Goal: Information Seeking & Learning: Learn about a topic

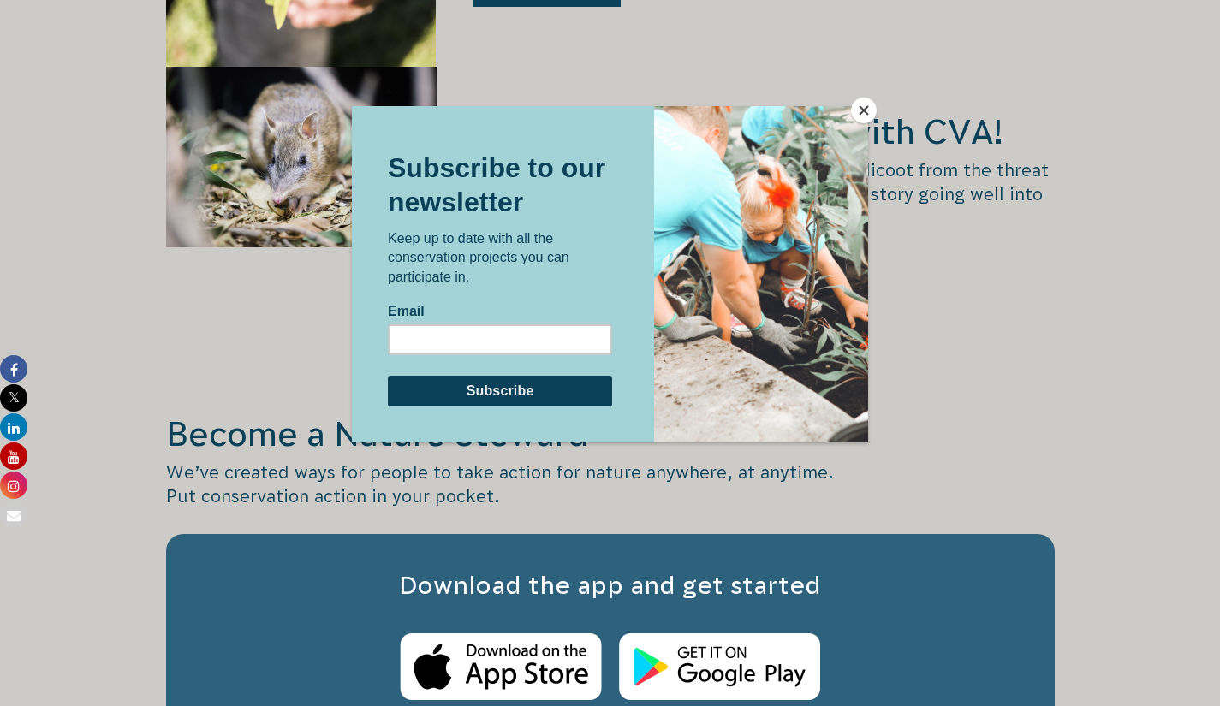
scroll to position [2541, 0]
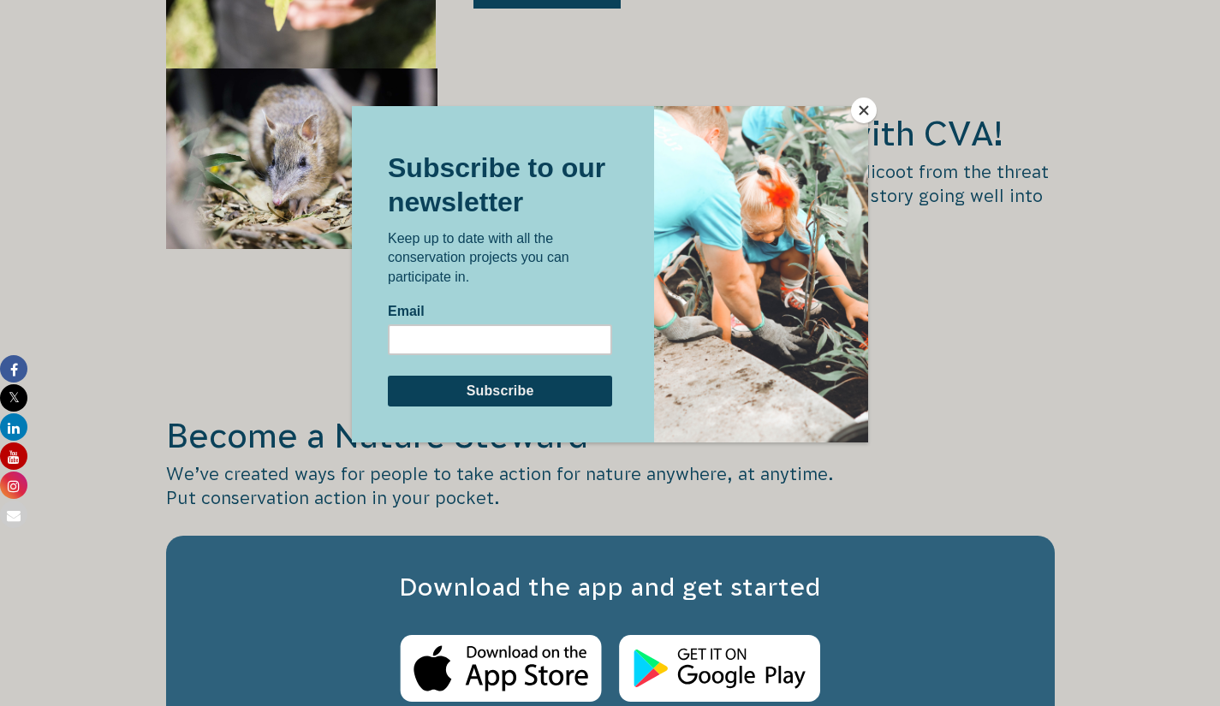
click at [864, 110] on button "Close" at bounding box center [864, 111] width 26 height 26
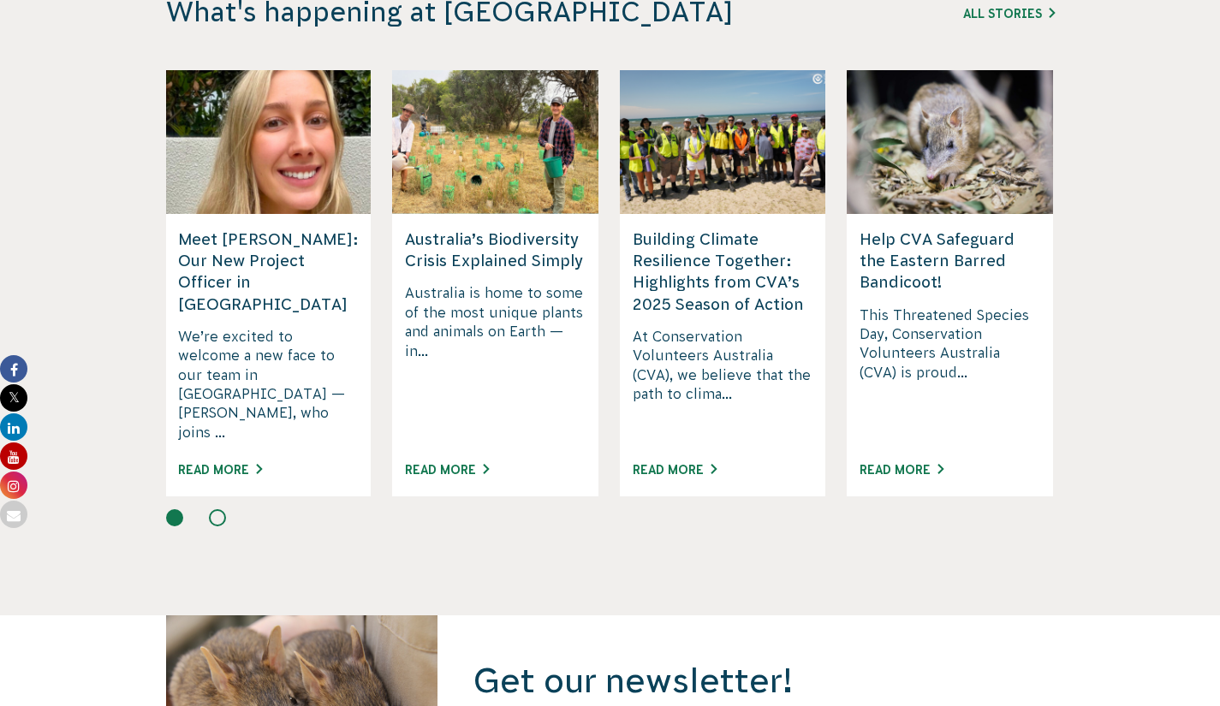
scroll to position [4568, 0]
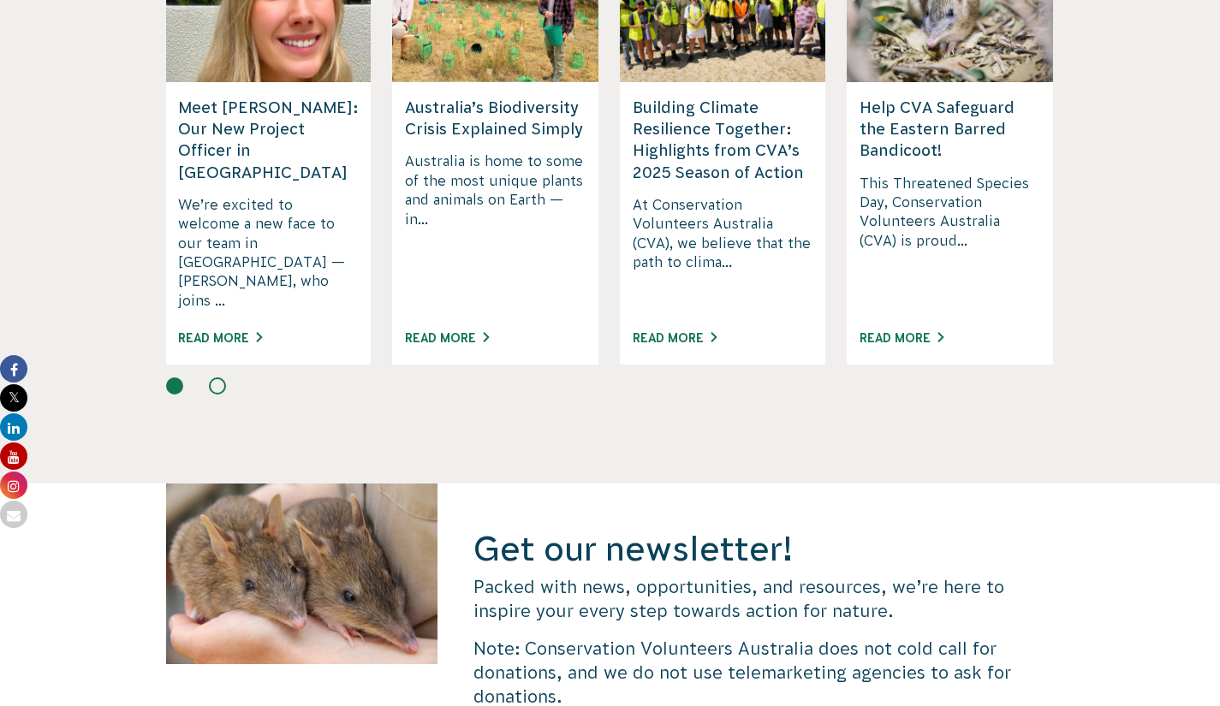
click at [934, 162] on h5 "Help CVA Safeguard the Eastern Barred Bandicoot!" at bounding box center [949, 129] width 181 height 65
click at [913, 345] on link "Read More" at bounding box center [901, 338] width 84 height 14
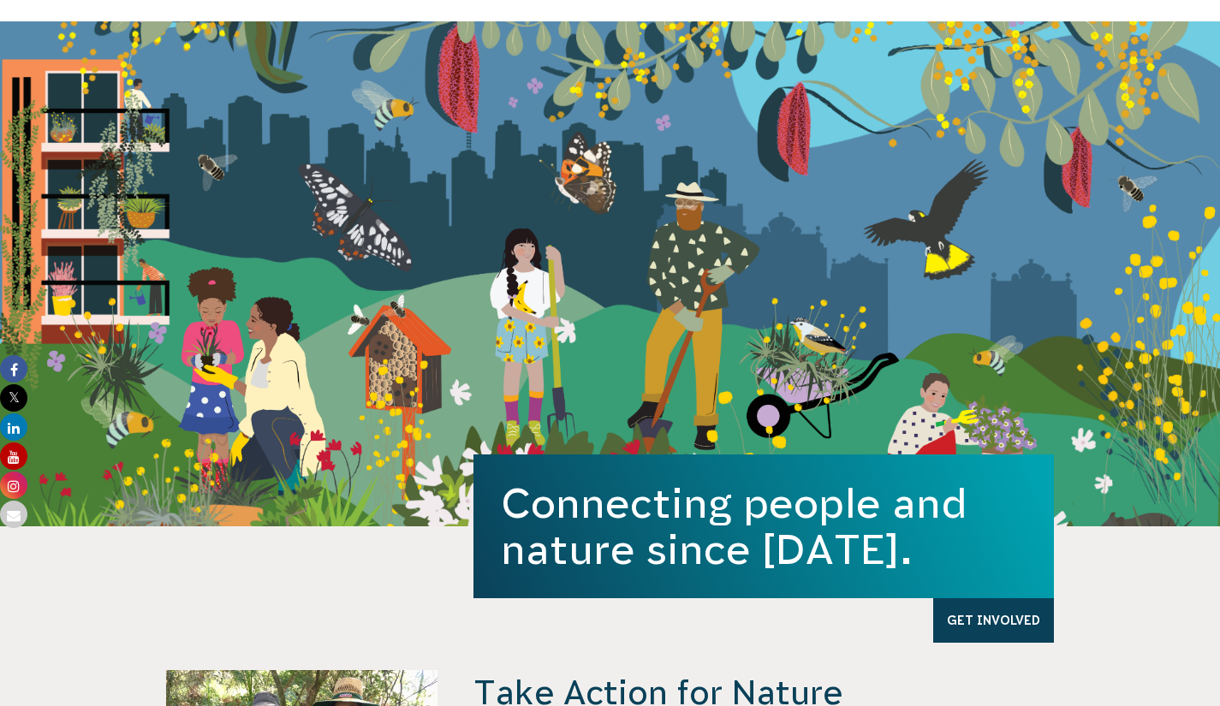
scroll to position [0, 0]
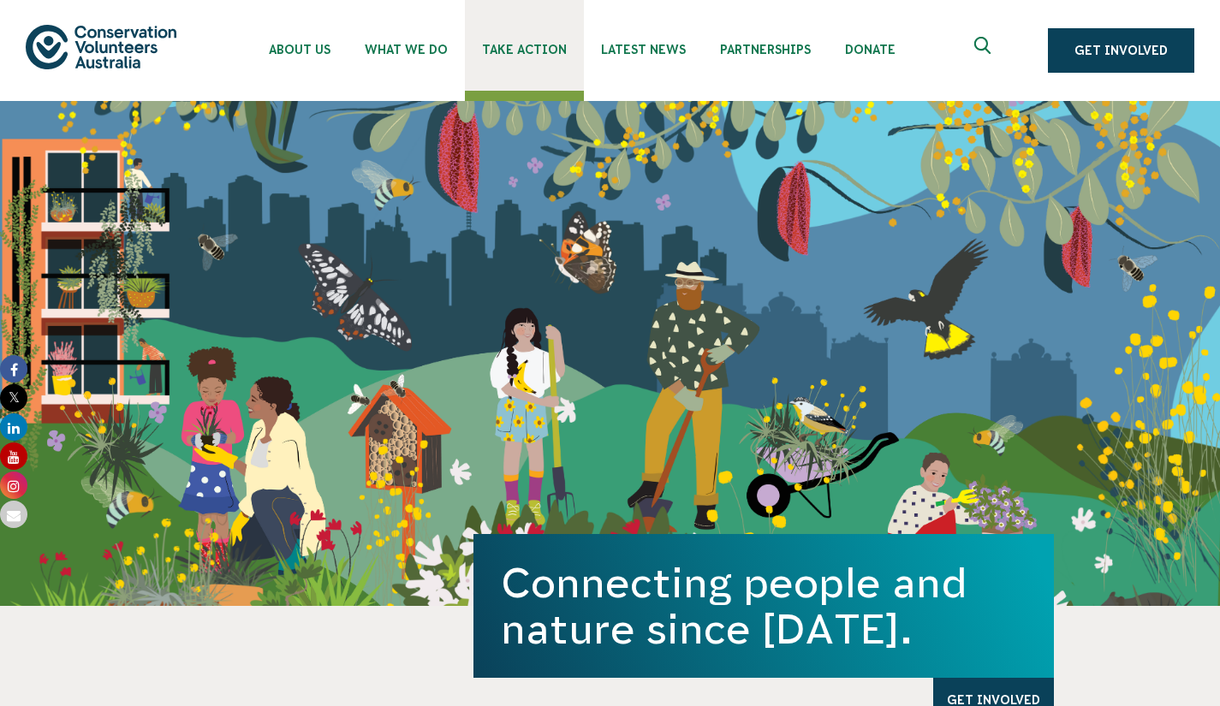
click at [584, 62] on link "Take Action" at bounding box center [524, 45] width 119 height 91
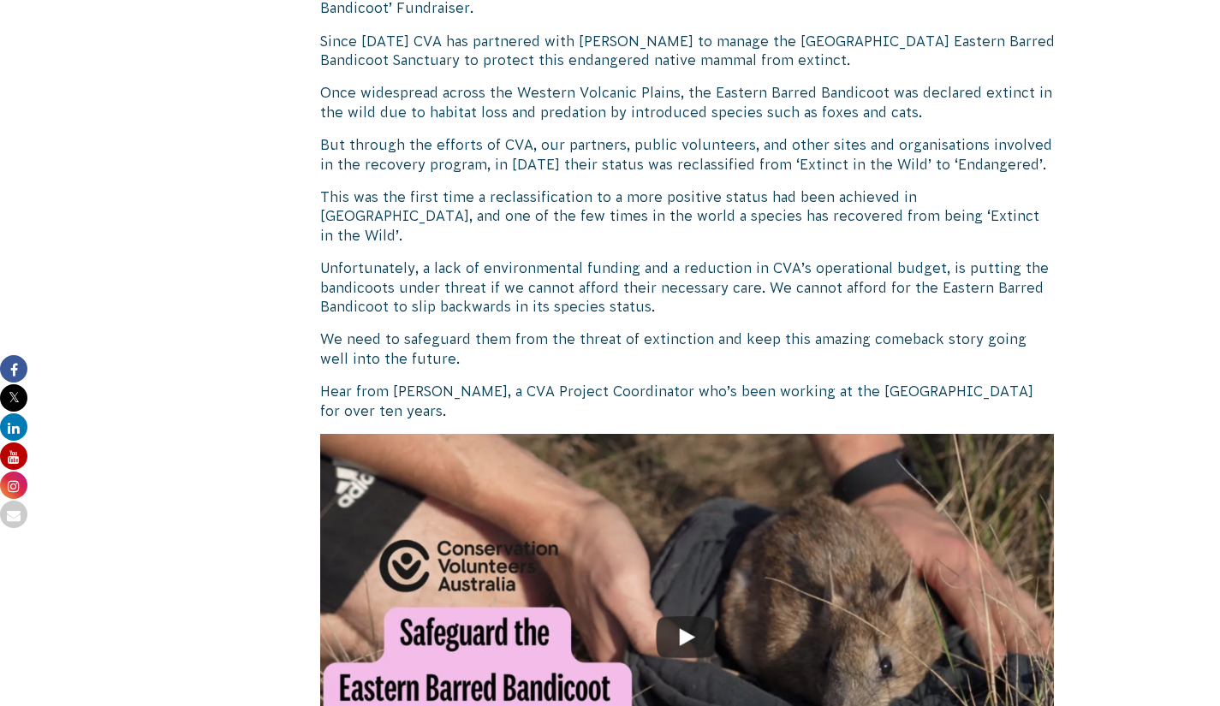
scroll to position [1007, 0]
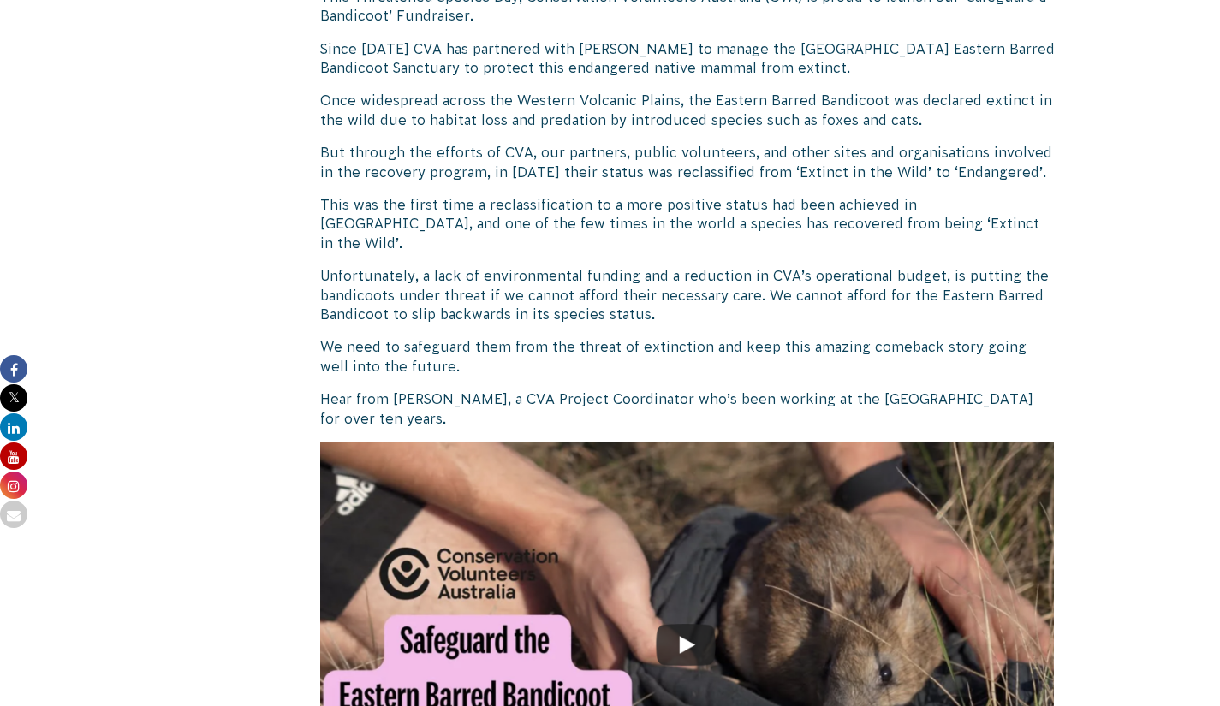
scroll to position [998, 0]
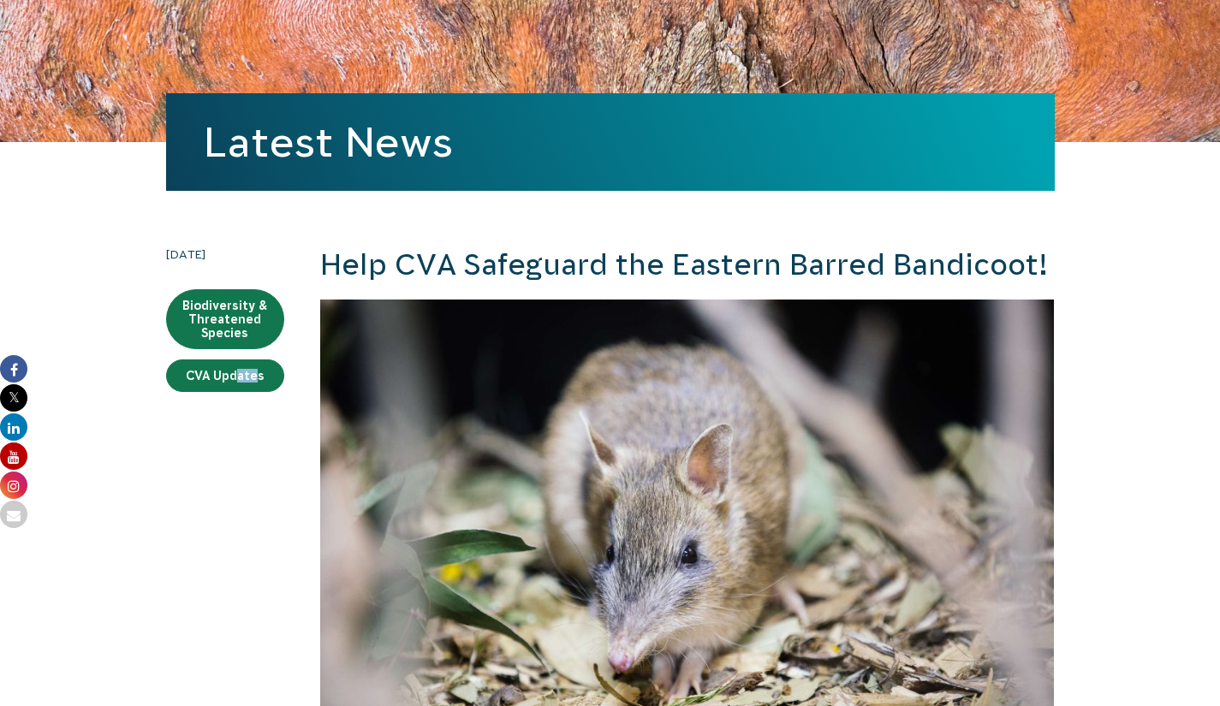
scroll to position [0, 0]
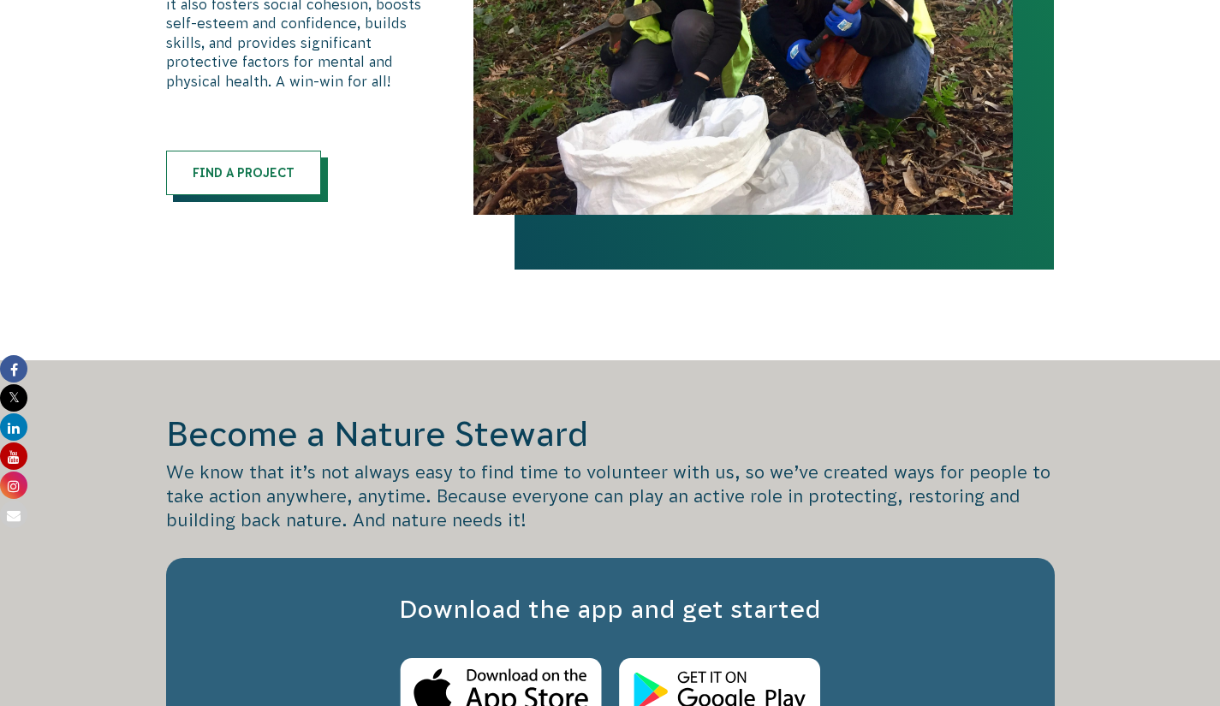
scroll to position [1119, 0]
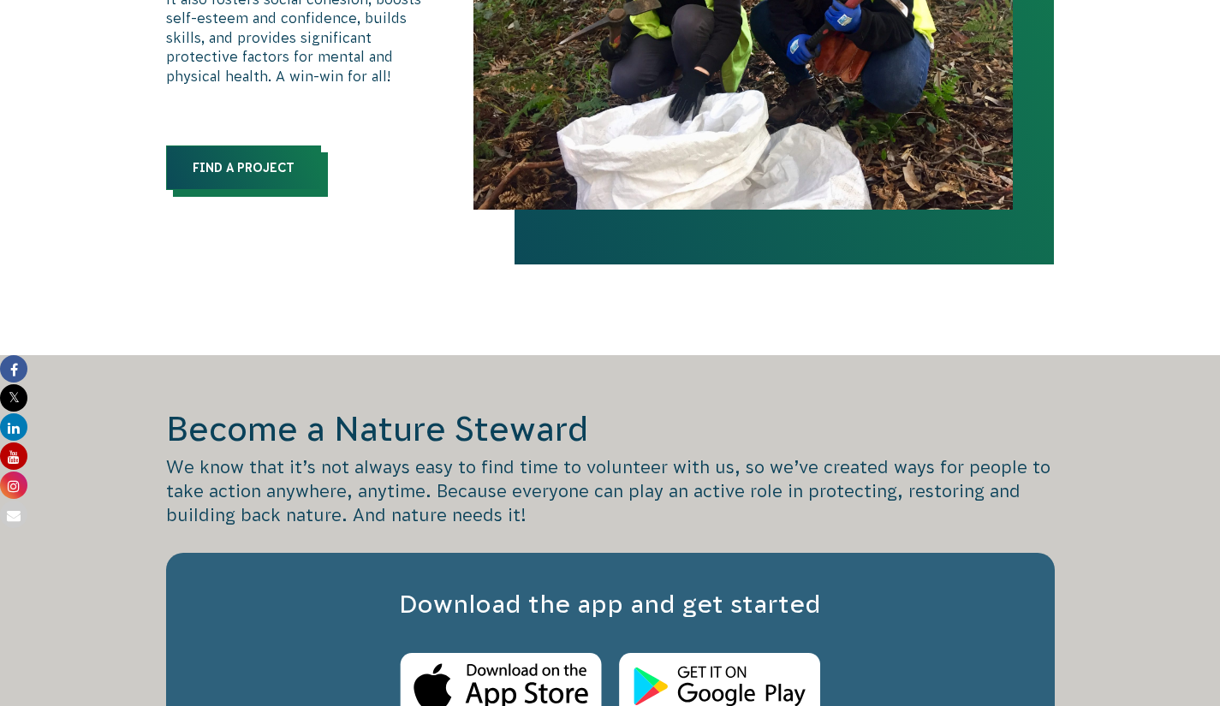
click at [240, 190] on link "Find a Project" at bounding box center [243, 168] width 155 height 45
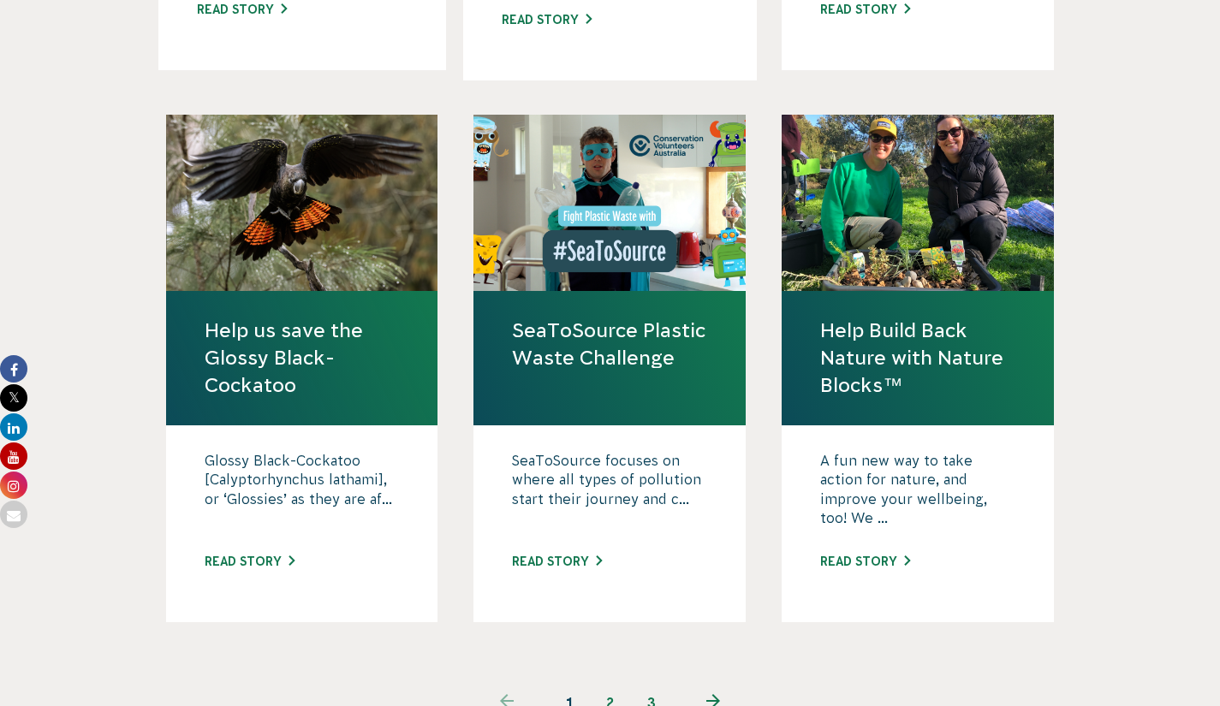
scroll to position [1541, 0]
click at [212, 569] on link "Read story" at bounding box center [250, 563] width 90 height 14
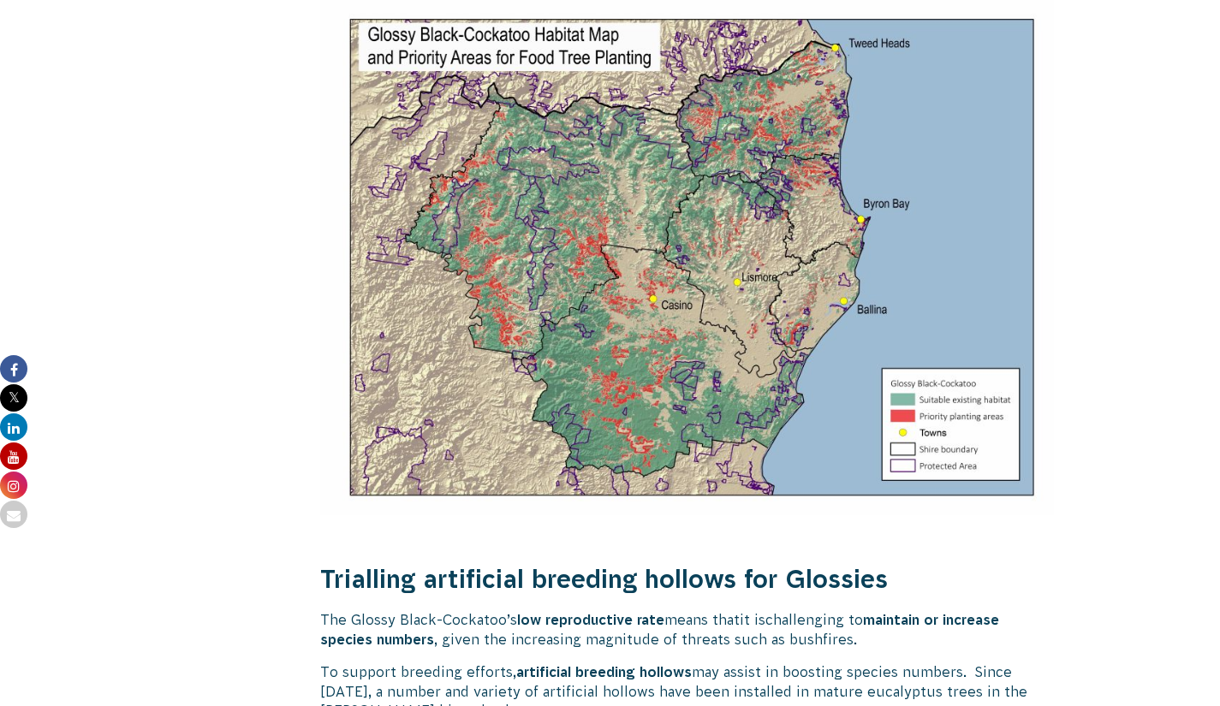
scroll to position [2680, 0]
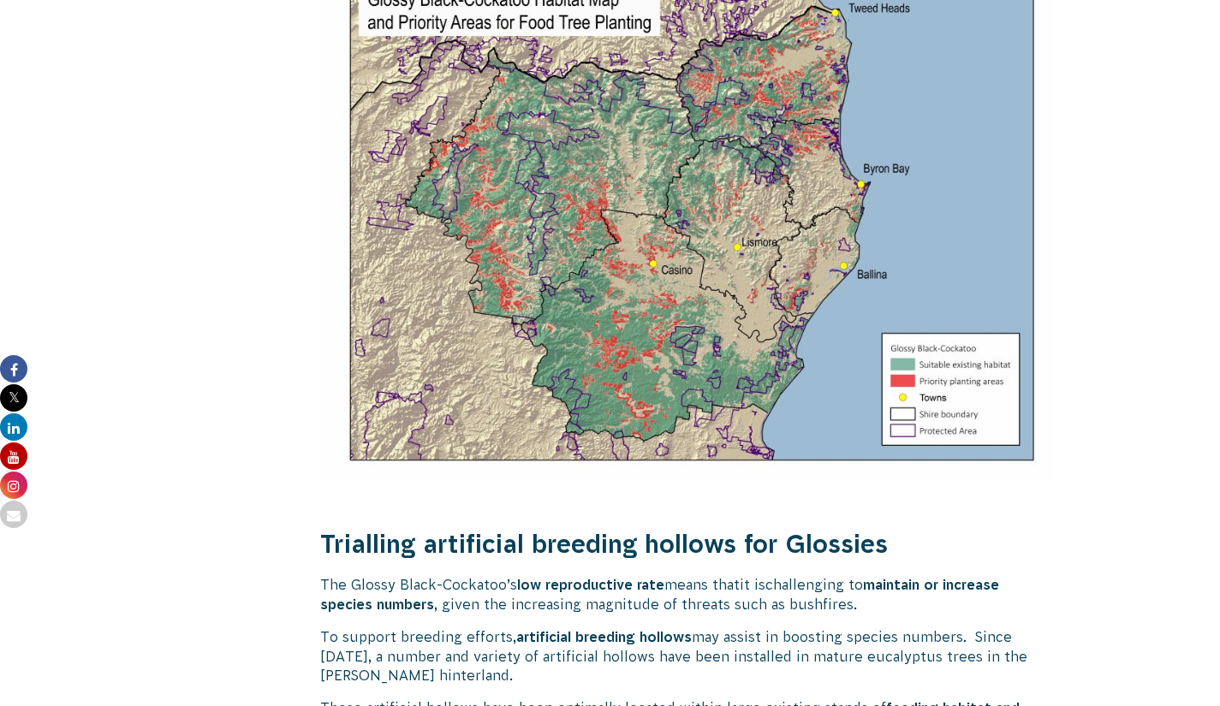
click at [181, 633] on div "Actions for Biodiversity & Threatened Species" at bounding box center [225, 608] width 118 height 5314
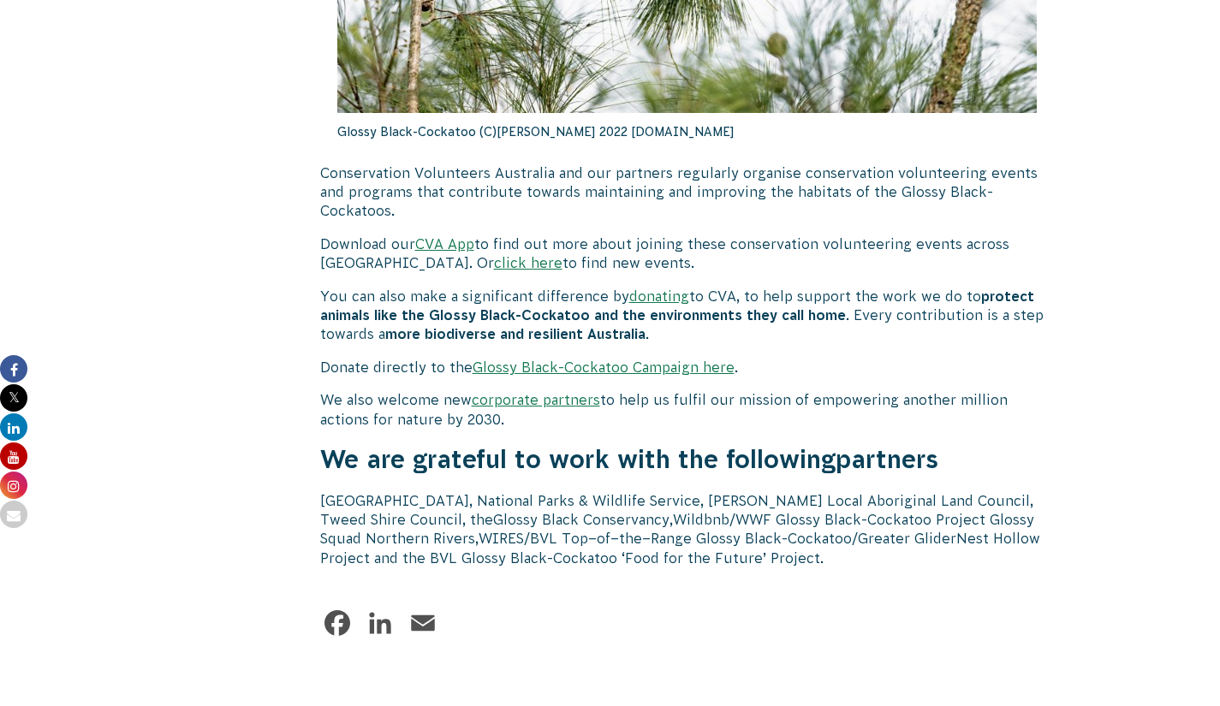
scroll to position [5227, 0]
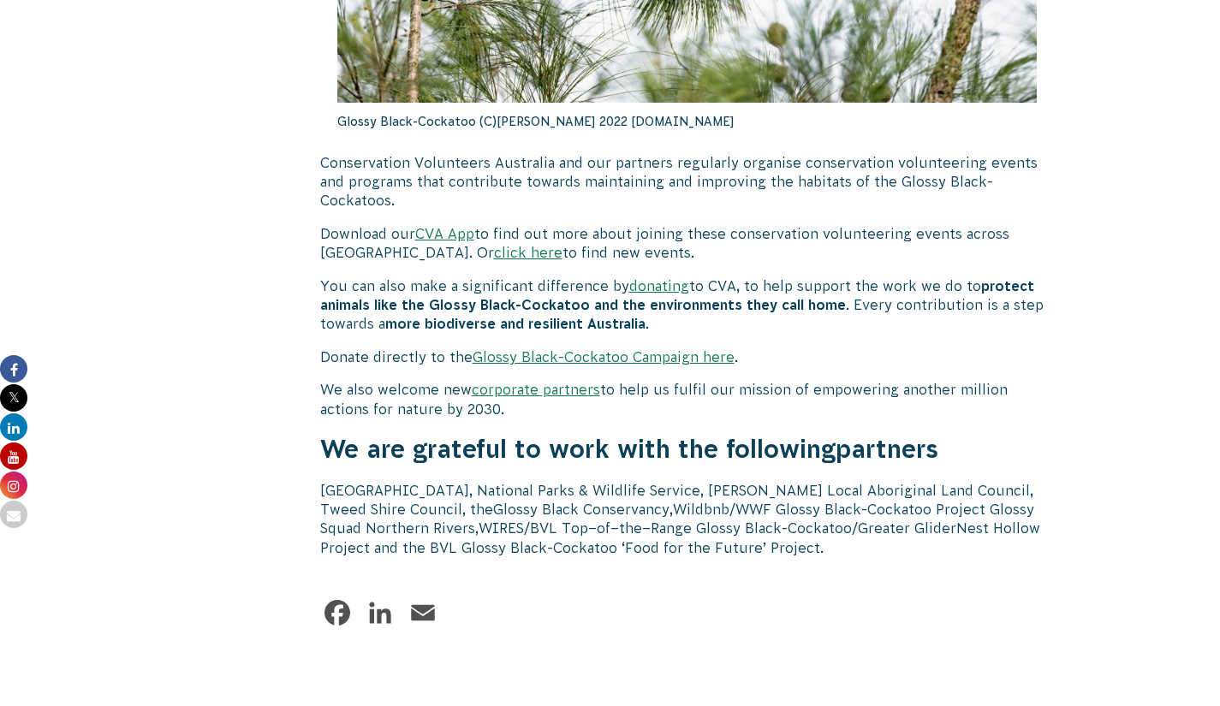
click at [494, 260] on link "click here" at bounding box center [528, 252] width 68 height 15
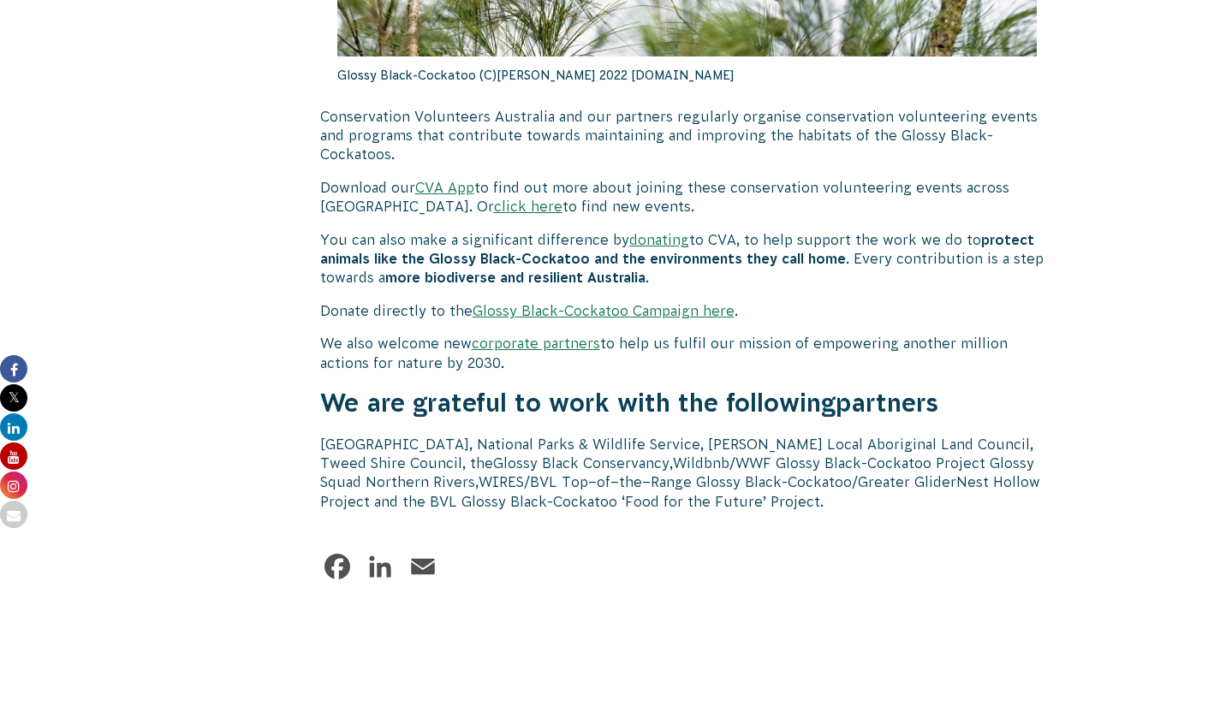
scroll to position [5273, 0]
click at [451, 195] on link "CVA App" at bounding box center [444, 187] width 59 height 15
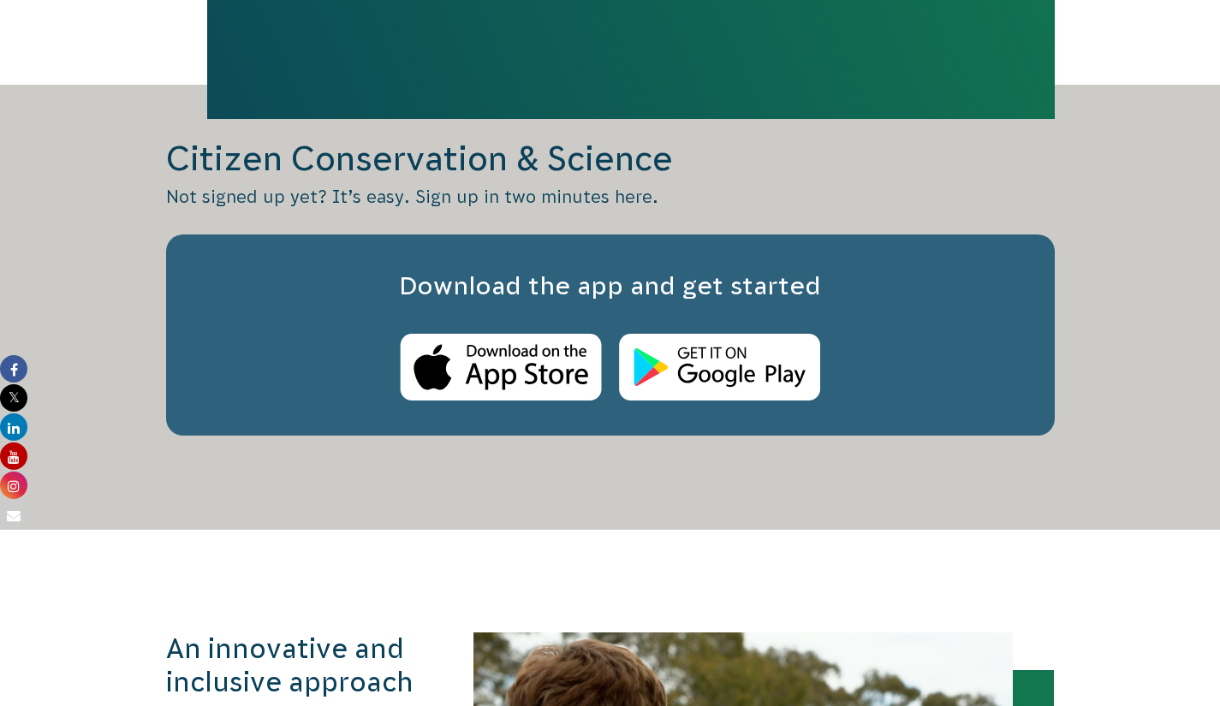
scroll to position [1351, 0]
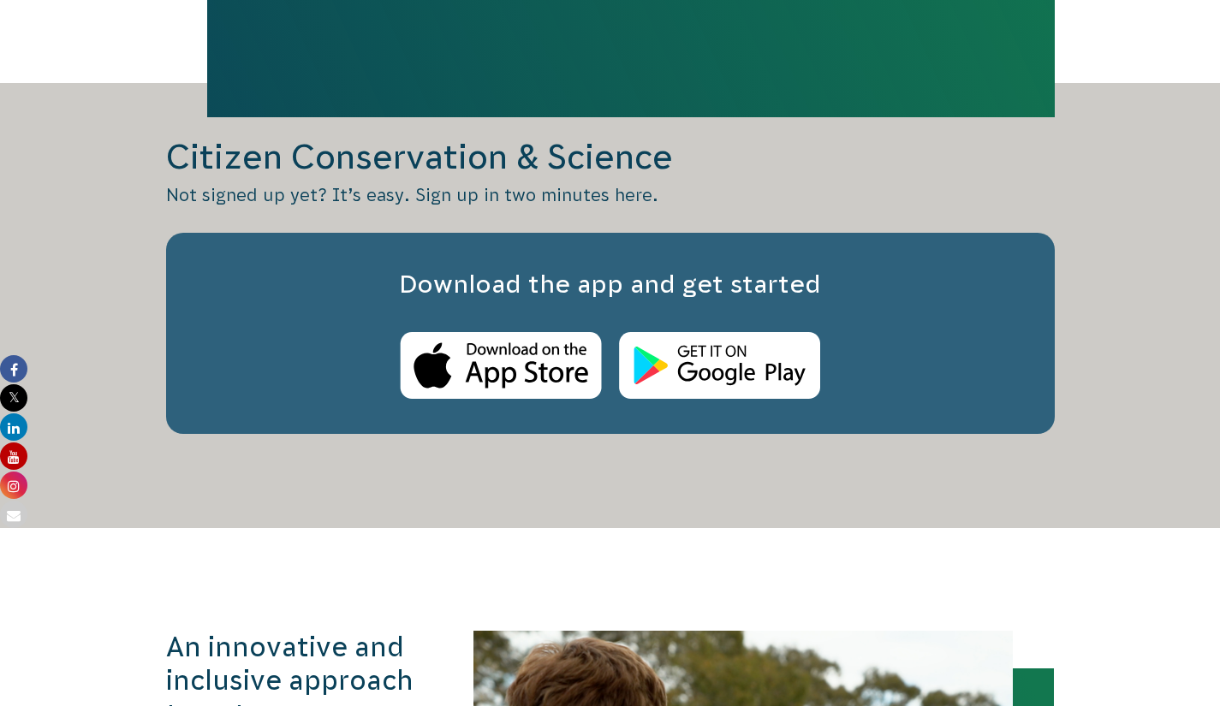
click at [723, 400] on img at bounding box center [719, 366] width 201 height 68
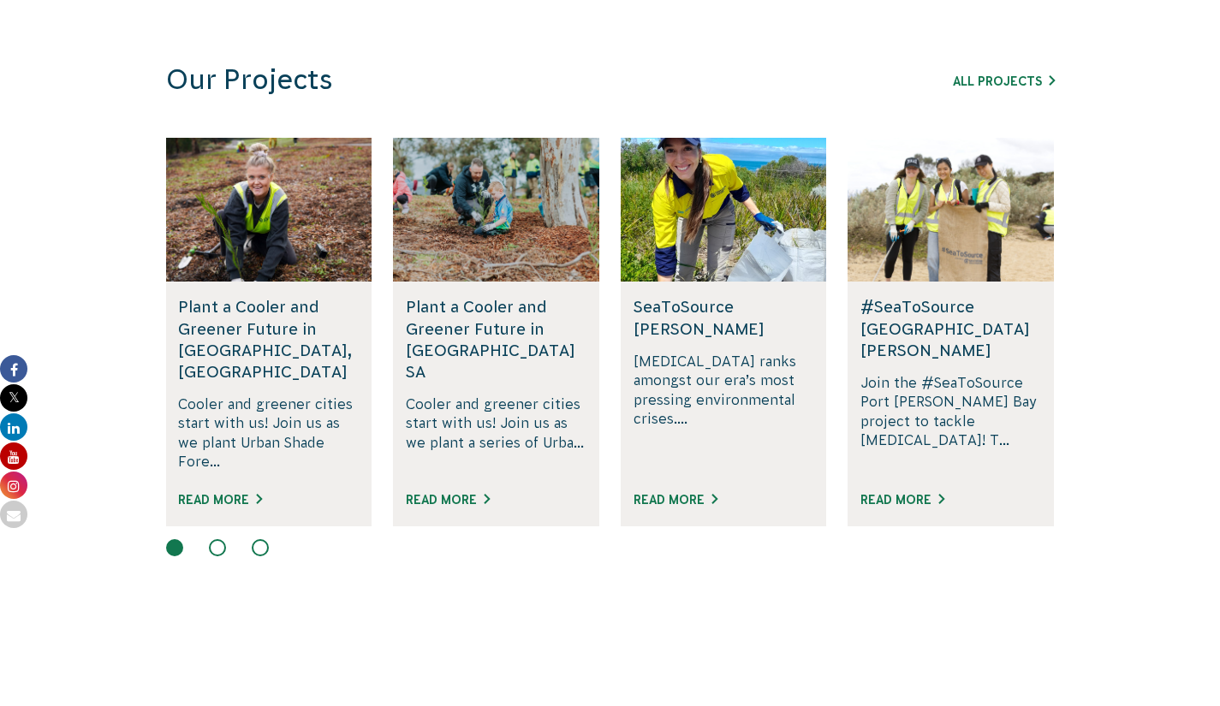
scroll to position [1064, 0]
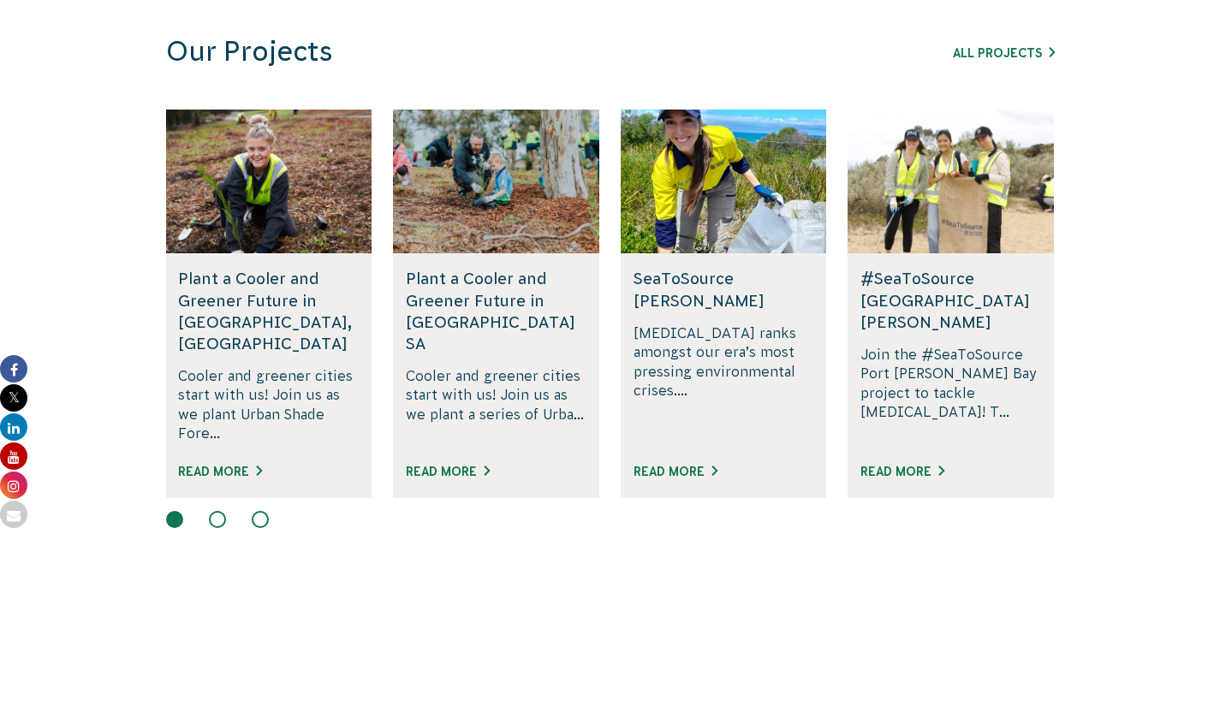
click at [217, 528] on button at bounding box center [217, 519] width 17 height 17
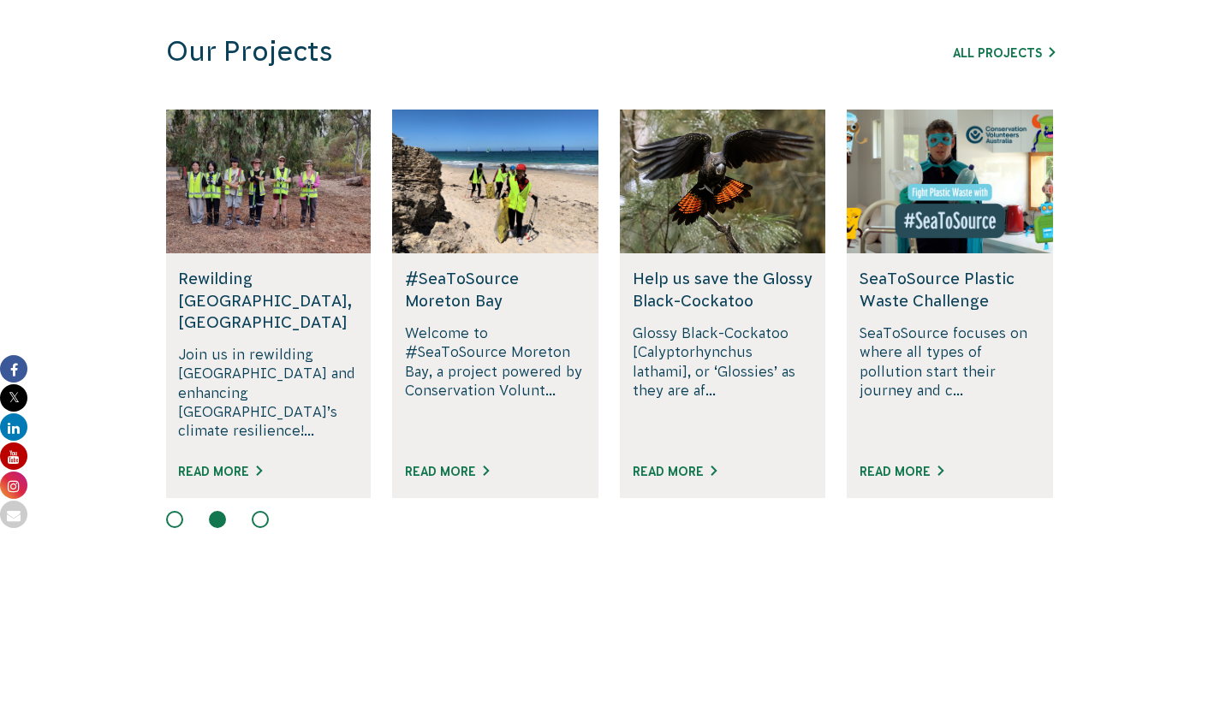
click at [262, 528] on button at bounding box center [260, 519] width 17 height 17
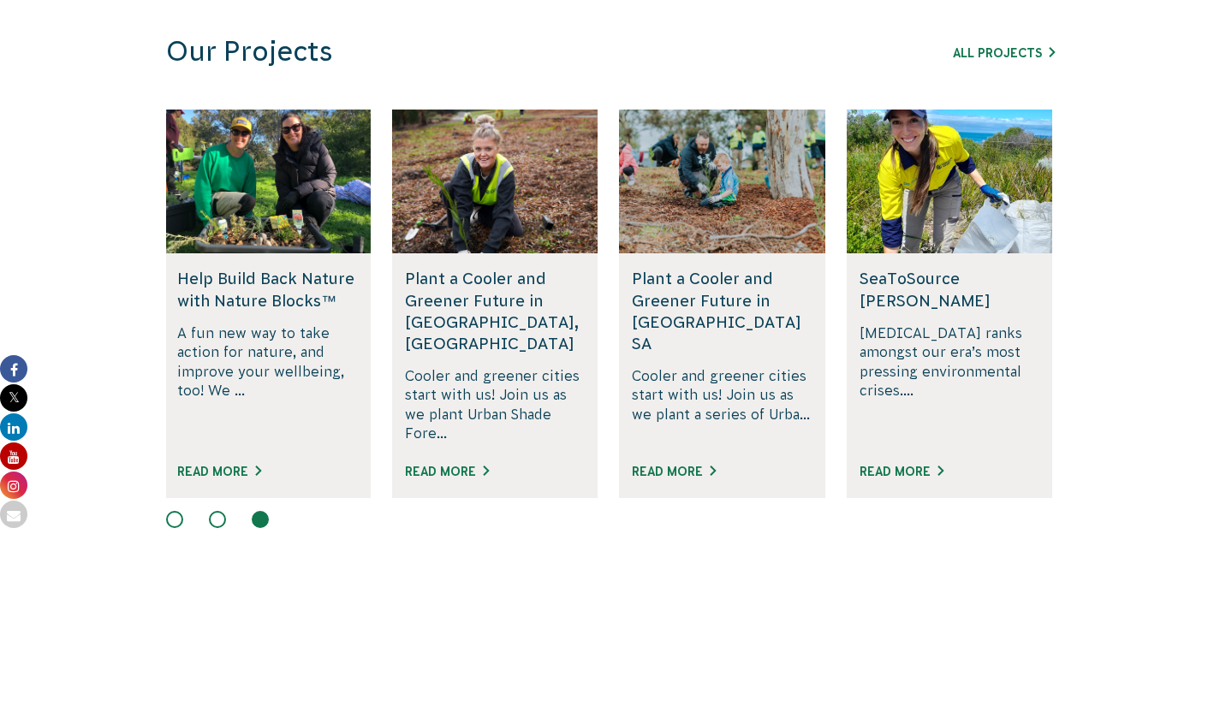
click at [216, 528] on button at bounding box center [217, 519] width 17 height 17
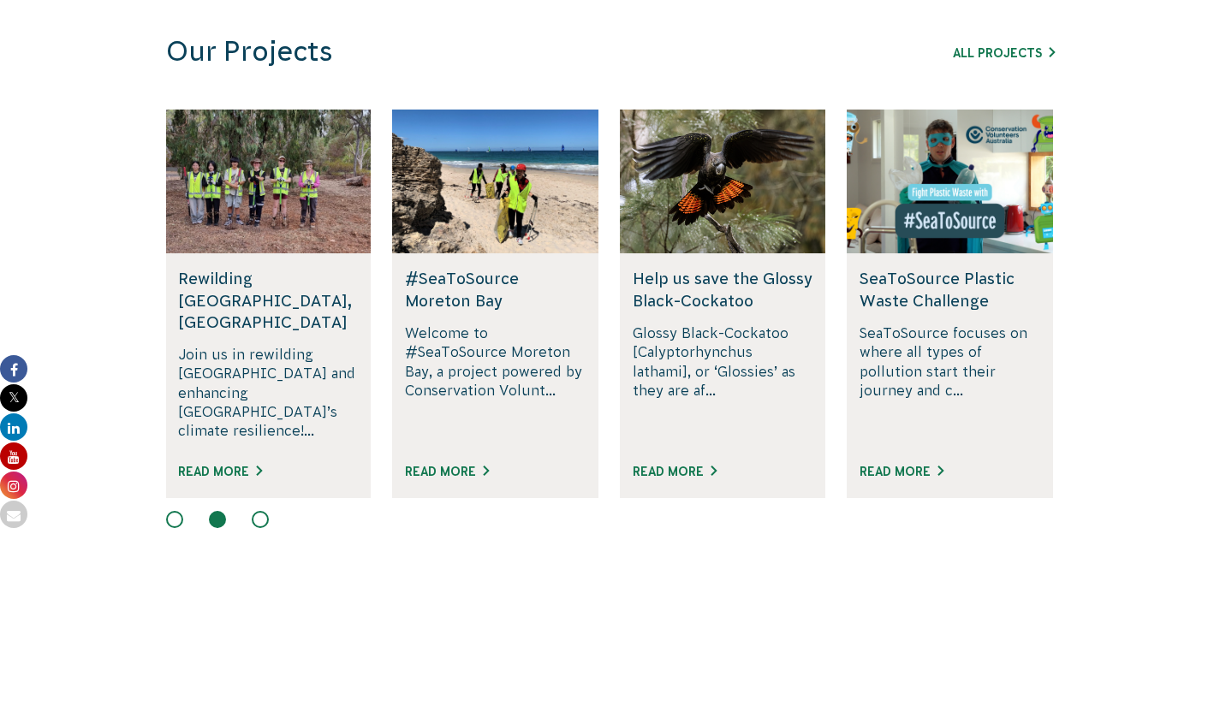
click at [743, 311] on h5 "Help us save the Glossy Black-Cockatoo" at bounding box center [723, 289] width 181 height 43
click at [695, 479] on link "Read More" at bounding box center [675, 472] width 84 height 14
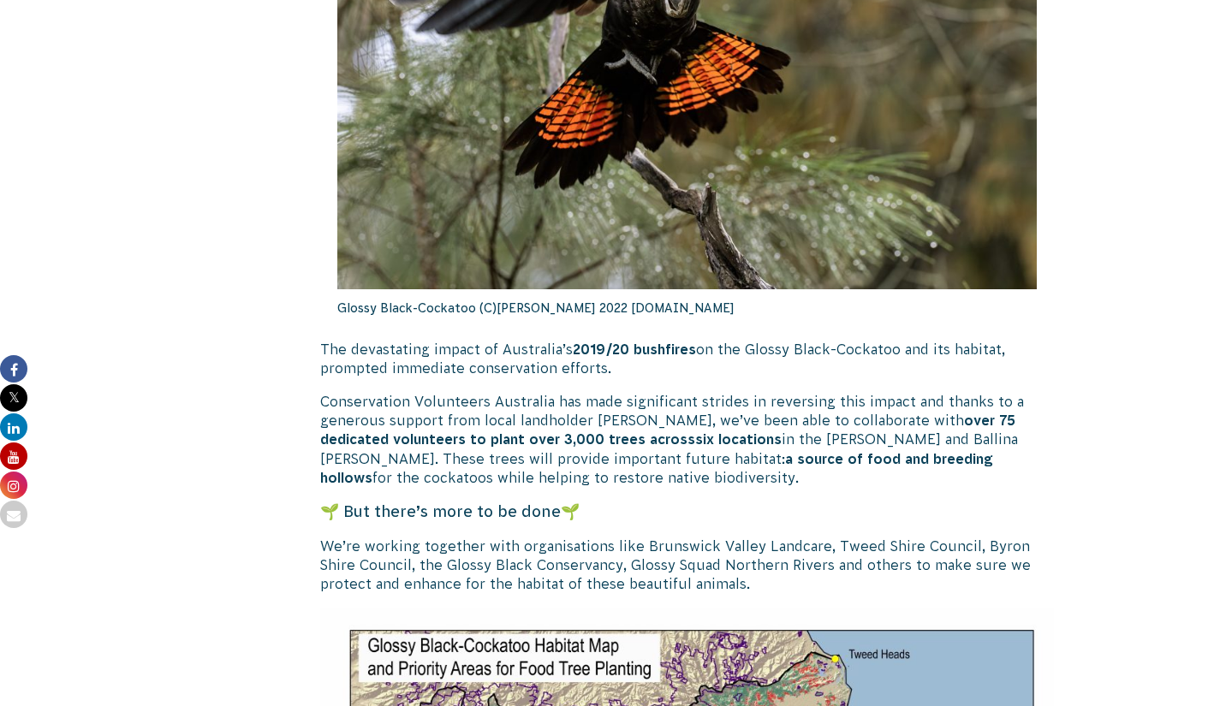
scroll to position [2037, 0]
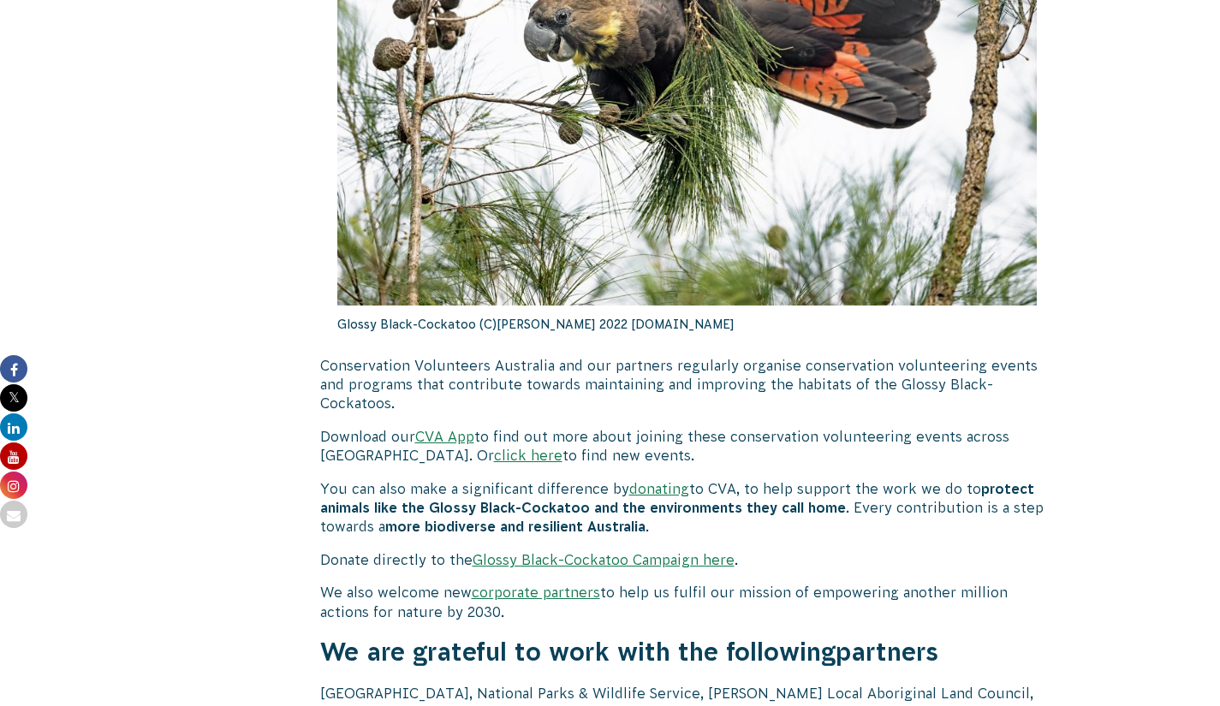
scroll to position [5028, 0]
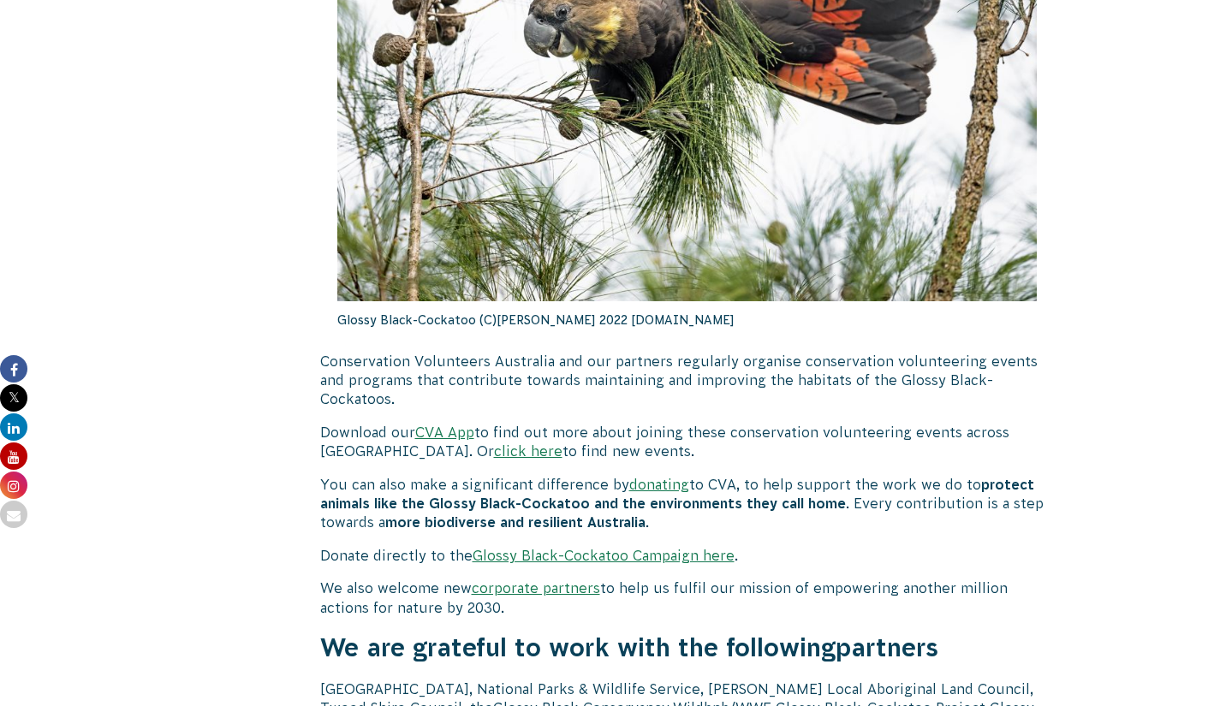
click at [494, 459] on link "click here" at bounding box center [528, 450] width 68 height 15
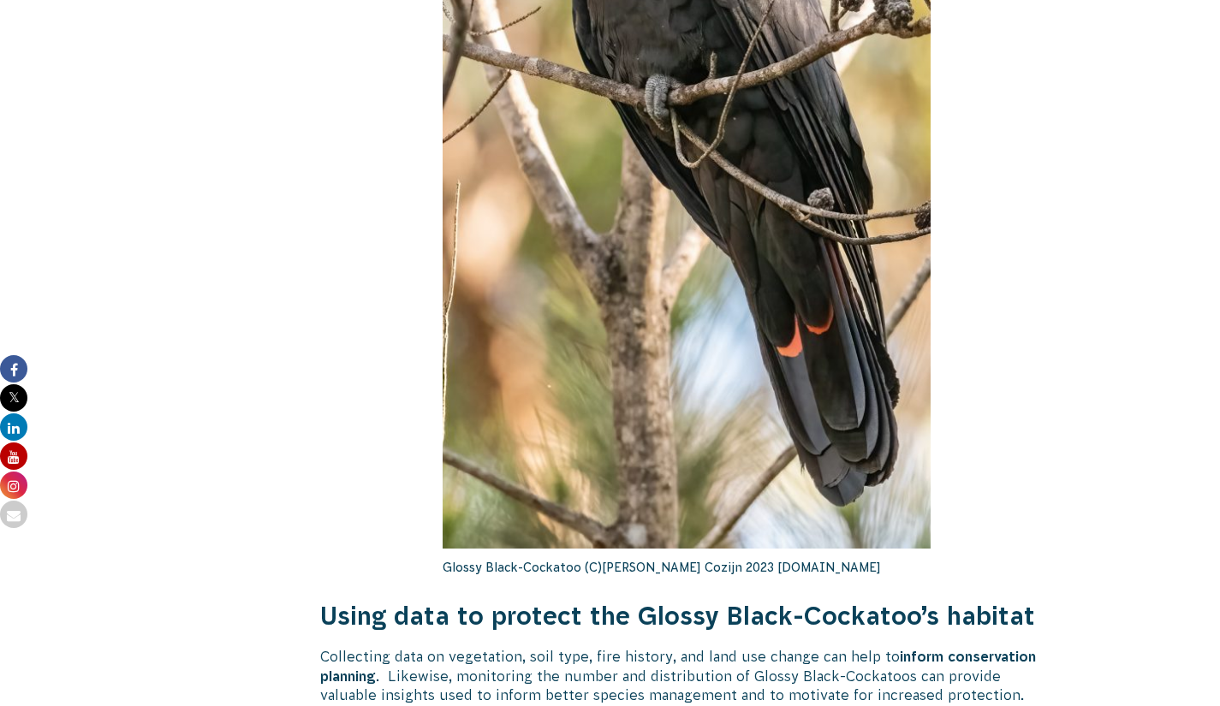
scroll to position [3773, 0]
